Goal: Navigation & Orientation: Find specific page/section

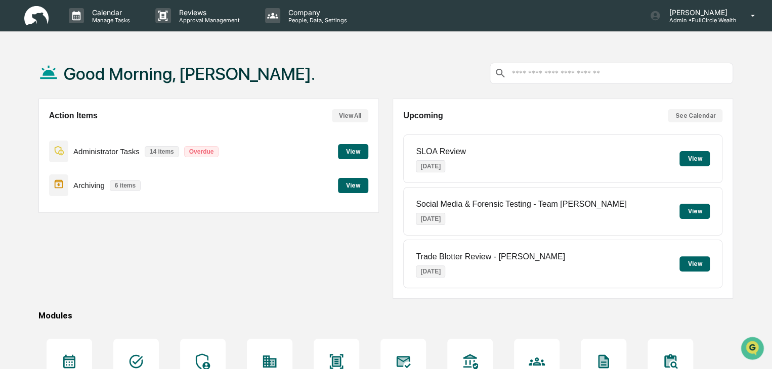
click at [161, 243] on div "Action Items View All Administrator Tasks 14 items Overdue View Archiving 6 ite…" at bounding box center [208, 199] width 340 height 200
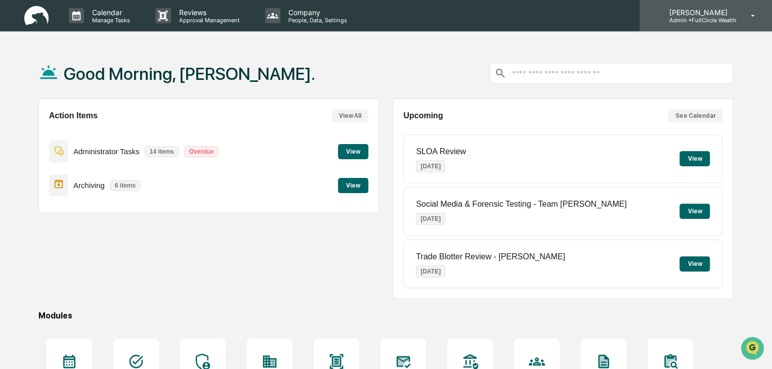
click at [757, 11] on icon at bounding box center [753, 16] width 18 height 10
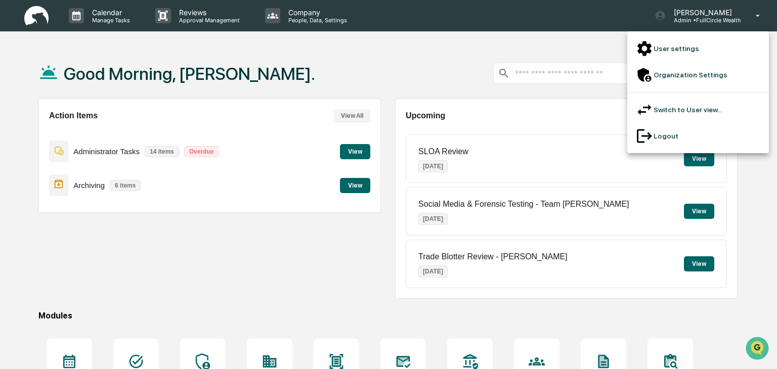
click at [467, 55] on div at bounding box center [388, 184] width 777 height 369
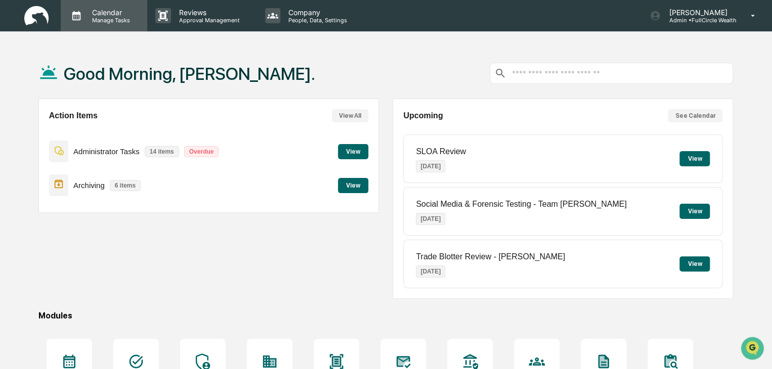
click at [100, 10] on p "Calendar" at bounding box center [109, 12] width 51 height 9
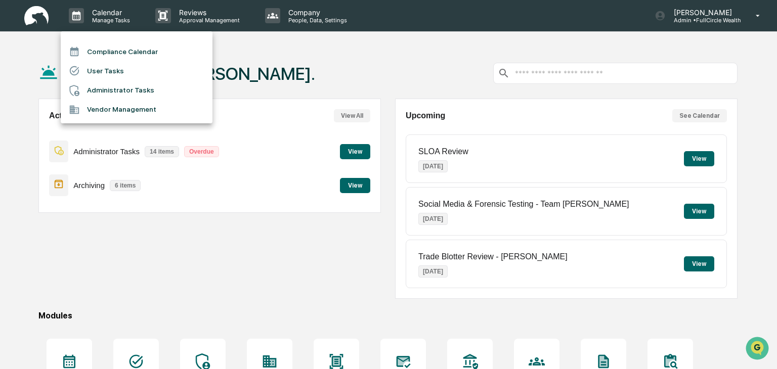
click at [138, 111] on li "Vendor Management" at bounding box center [137, 109] width 152 height 19
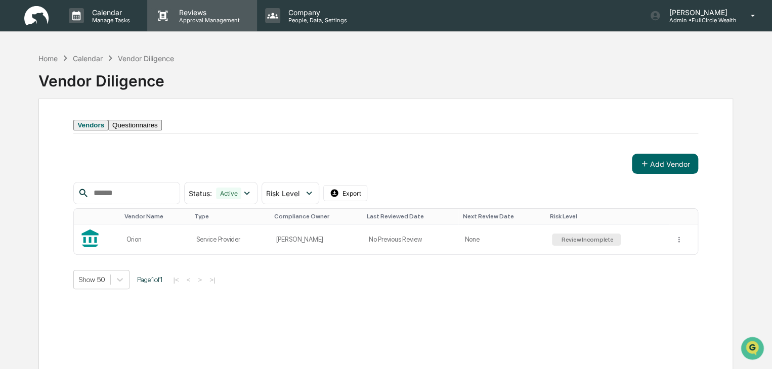
click at [186, 14] on p "Reviews" at bounding box center [208, 12] width 74 height 9
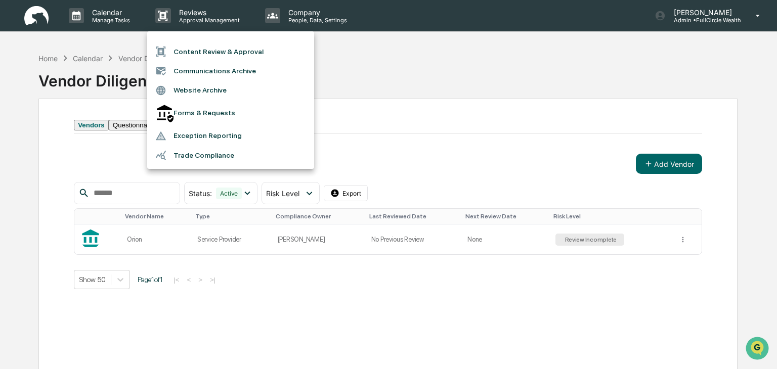
click at [378, 66] on div at bounding box center [388, 184] width 777 height 369
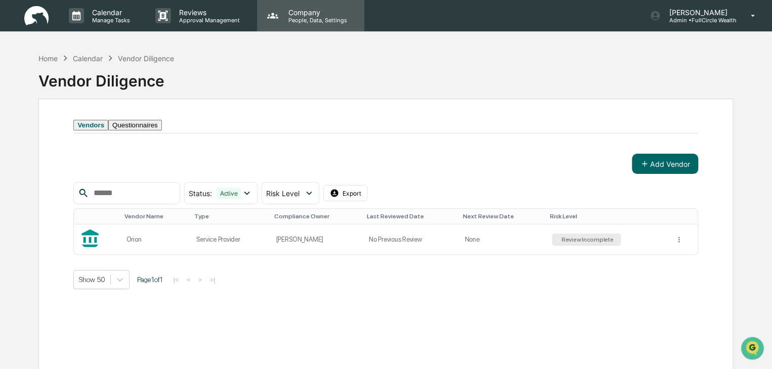
click at [307, 17] on p "People, Data, Settings" at bounding box center [316, 20] width 72 height 7
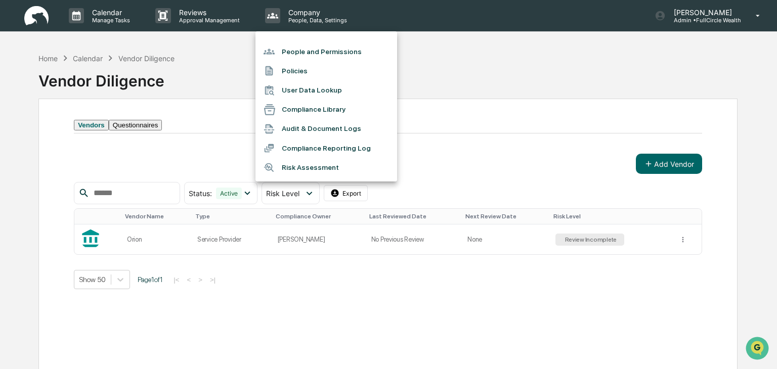
click at [451, 65] on div at bounding box center [388, 184] width 777 height 369
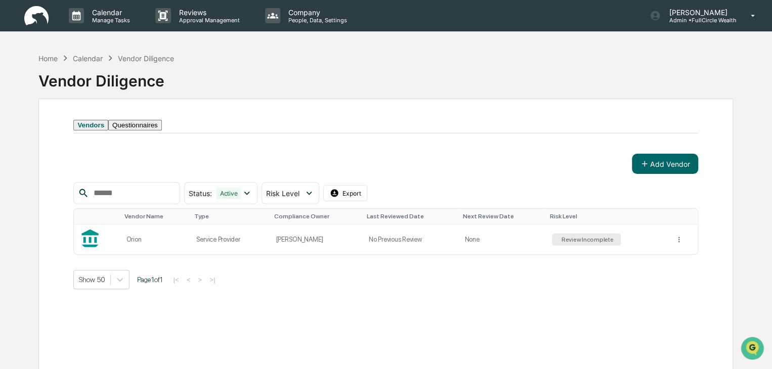
click at [30, 20] on img at bounding box center [36, 16] width 24 height 20
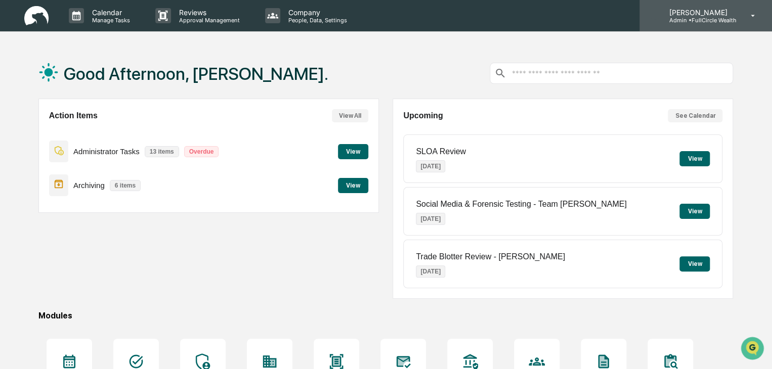
click at [751, 18] on icon at bounding box center [753, 16] width 18 height 10
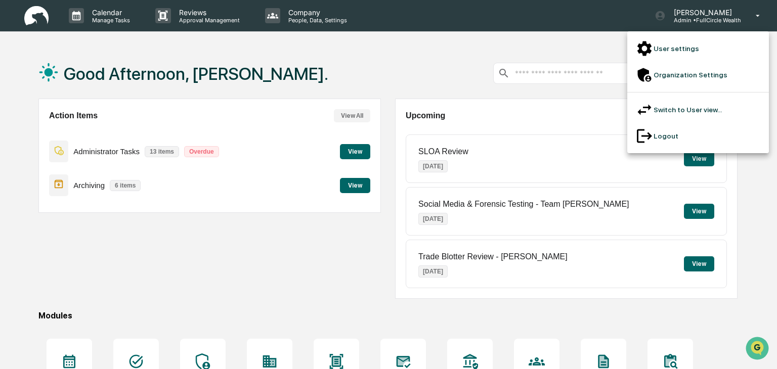
click at [336, 51] on div at bounding box center [388, 184] width 777 height 369
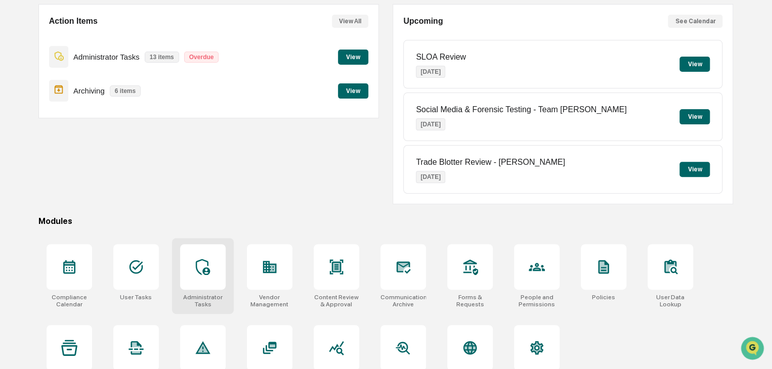
scroll to position [120, 0]
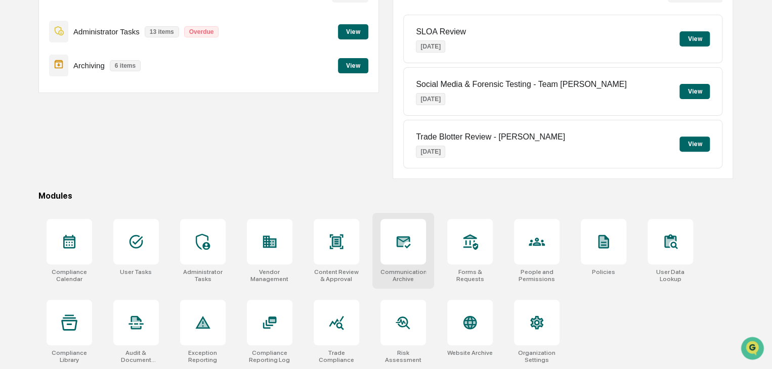
click at [395, 247] on icon at bounding box center [403, 242] width 16 height 16
